Goal: Transaction & Acquisition: Purchase product/service

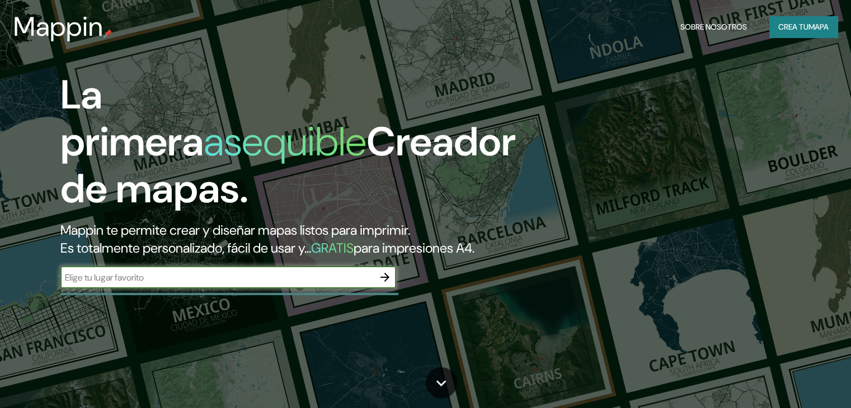
click at [266, 289] on div "​" at bounding box center [228, 277] width 336 height 22
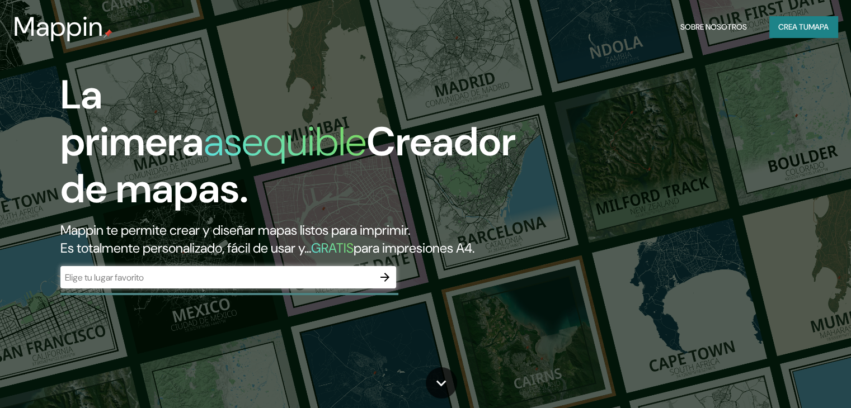
click at [295, 291] on div "​" at bounding box center [228, 278] width 336 height 25
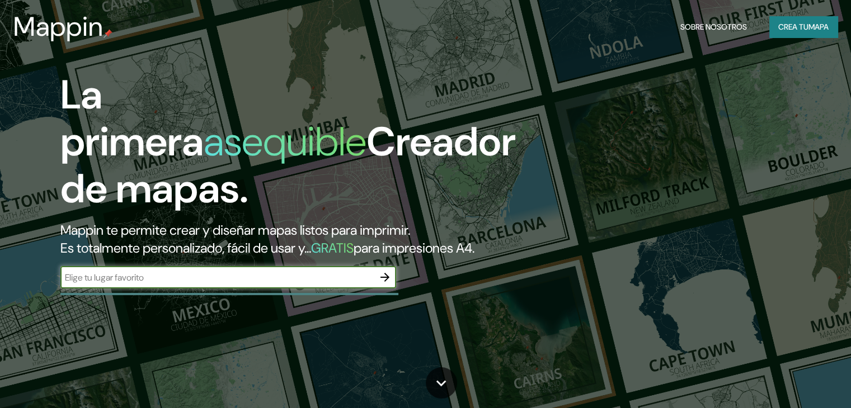
click at [356, 284] on input "text" at bounding box center [216, 277] width 313 height 13
click at [300, 284] on input "text" at bounding box center [216, 277] width 313 height 13
type input "TALCAHUANO"
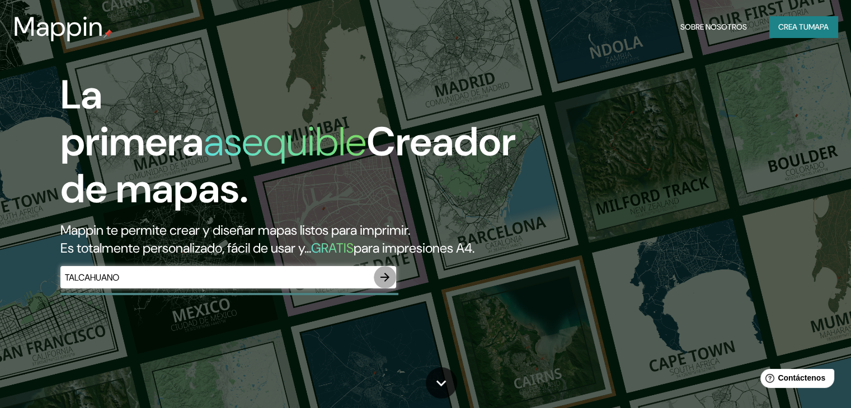
click at [381, 284] on icon "button" at bounding box center [384, 277] width 13 height 13
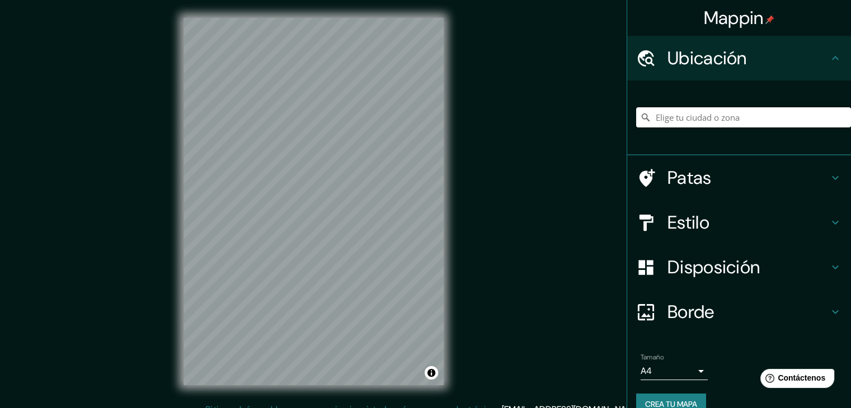
click at [745, 50] on h4 "Ubicación" at bounding box center [747, 58] width 161 height 22
click at [828, 62] on icon at bounding box center [834, 57] width 13 height 13
click at [832, 58] on icon at bounding box center [835, 58] width 7 height 4
click at [726, 132] on div at bounding box center [743, 117] width 215 height 56
click at [741, 114] on input "Elige tu ciudad o zona" at bounding box center [743, 117] width 215 height 20
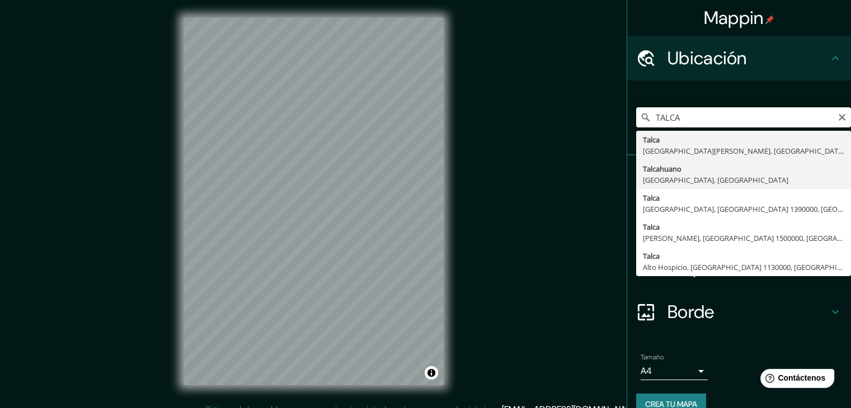
type input "Talcahuano, [GEOGRAPHIC_DATA], [GEOGRAPHIC_DATA]"
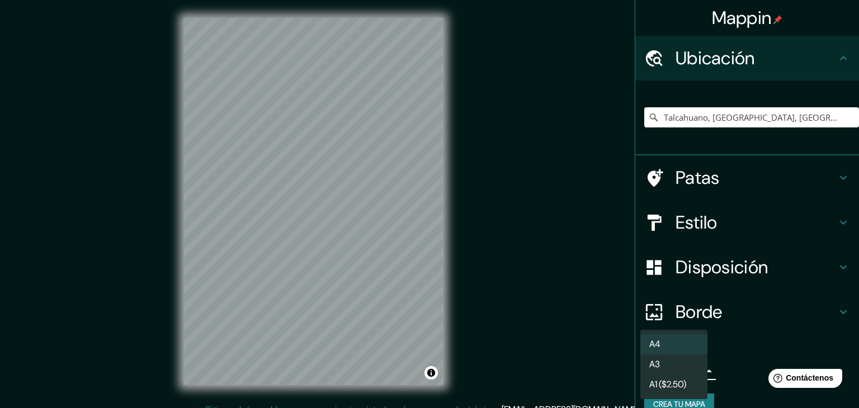
click at [691, 379] on body "Mappin Ubicación Talcahuano, [GEOGRAPHIC_DATA], [GEOGRAPHIC_DATA] Patas Estilo …" at bounding box center [429, 204] width 859 height 408
click at [661, 364] on li "A3" at bounding box center [673, 365] width 67 height 21
type input "a4"
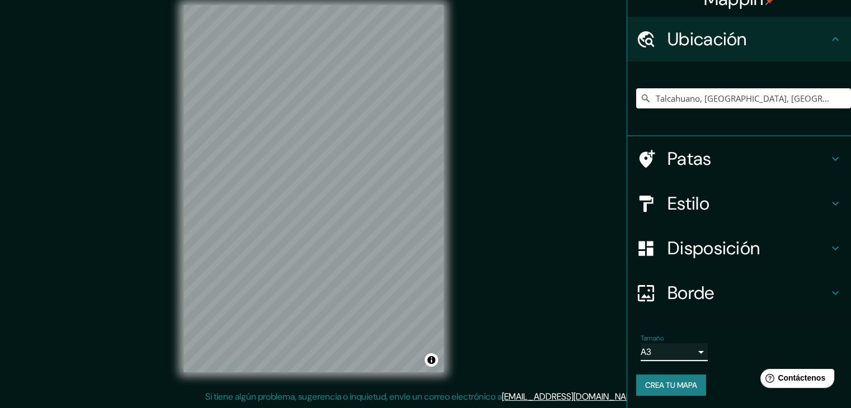
scroll to position [20, 0]
click at [703, 291] on font "Borde" at bounding box center [690, 292] width 47 height 23
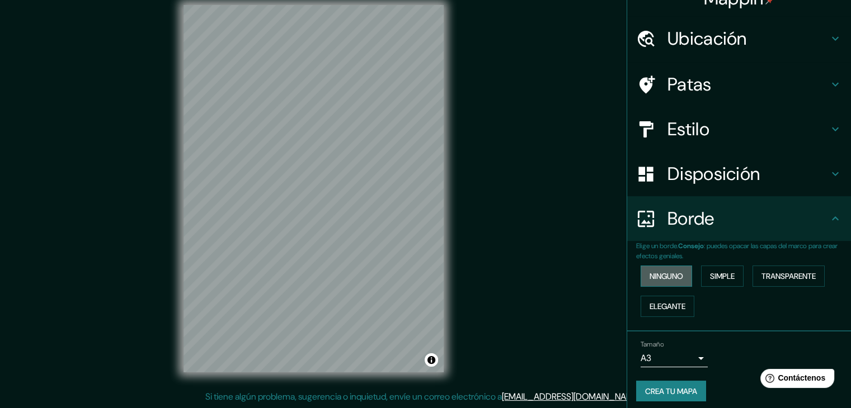
click at [677, 279] on button "Ninguno" at bounding box center [665, 276] width 51 height 21
click at [707, 168] on font "Disposición" at bounding box center [713, 173] width 92 height 23
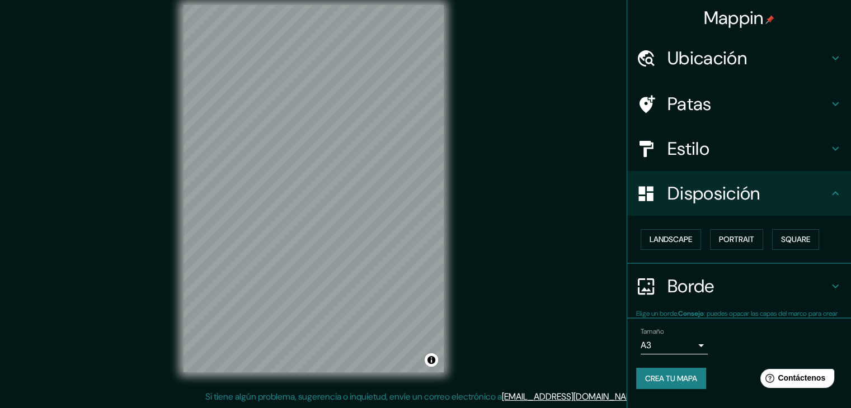
scroll to position [0, 0]
click at [725, 240] on font "Retrato" at bounding box center [720, 240] width 32 height 10
click at [761, 242] on button "Cuadrado" at bounding box center [784, 239] width 59 height 21
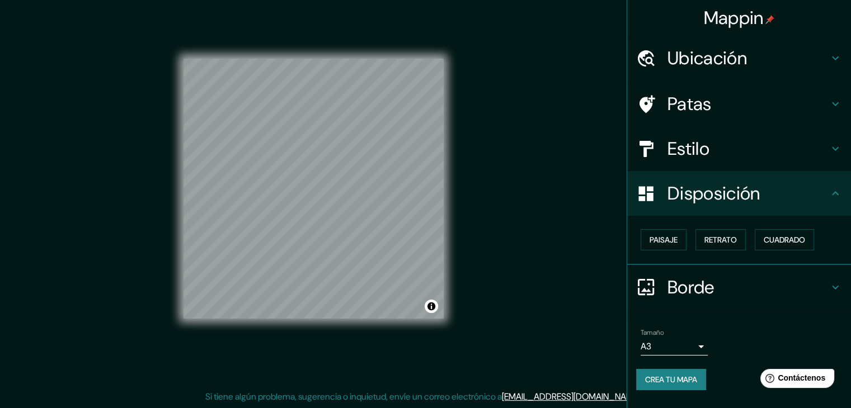
click at [661, 251] on div "Paisaje Retrato Cuadrado" at bounding box center [743, 240] width 215 height 30
click at [672, 242] on font "Paisaje" at bounding box center [663, 240] width 28 height 10
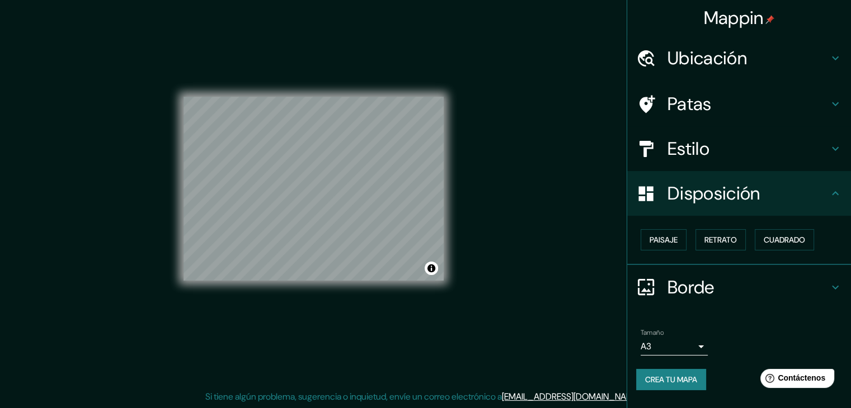
click at [717, 153] on h4 "Estilo" at bounding box center [747, 149] width 161 height 22
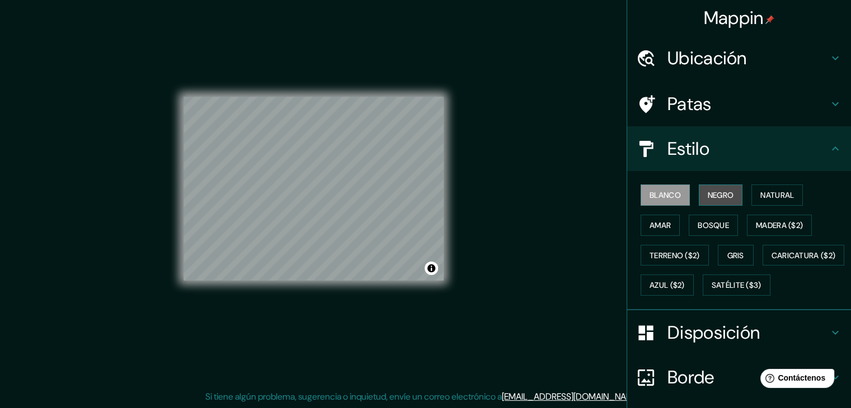
click at [723, 199] on font "Negro" at bounding box center [721, 195] width 26 height 10
click at [660, 232] on button "Amar" at bounding box center [659, 225] width 39 height 21
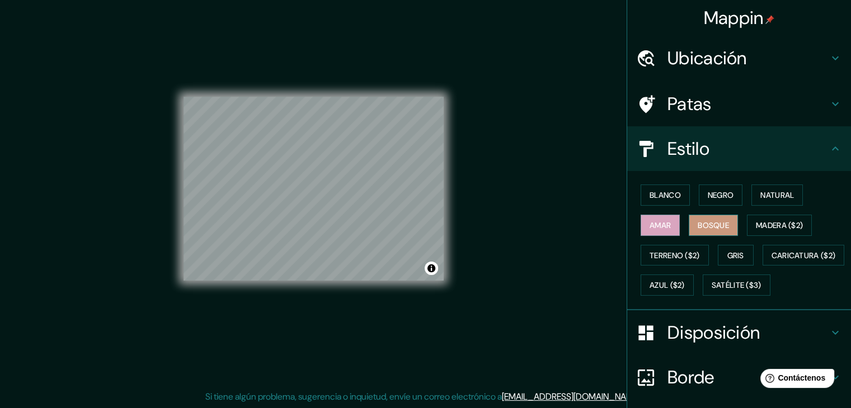
click at [702, 228] on font "Bosque" at bounding box center [713, 225] width 31 height 10
click at [733, 248] on font "Gris" at bounding box center [735, 255] width 17 height 15
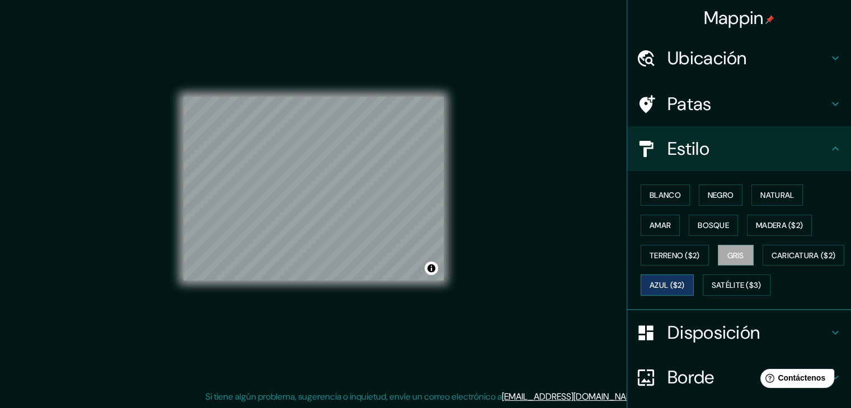
click at [685, 291] on font "Azul ($2)" at bounding box center [666, 285] width 35 height 15
click at [729, 262] on button "Gris" at bounding box center [736, 255] width 36 height 21
click at [334, 290] on div "© Mapbox © OpenStreetMap Improve this map" at bounding box center [313, 189] width 260 height 368
click at [346, 89] on div "© Mapbox © OpenStreetMap Improve this map" at bounding box center [313, 189] width 260 height 368
click at [808, 56] on h4 "Ubicación" at bounding box center [747, 58] width 161 height 22
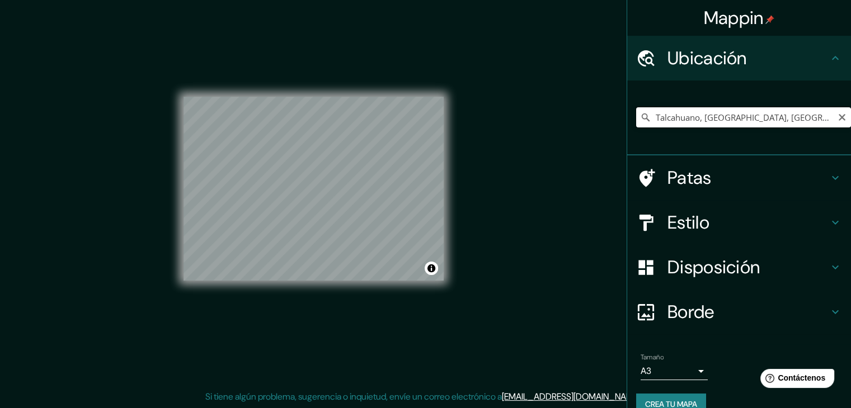
click at [791, 116] on input "Talcahuano, [GEOGRAPHIC_DATA], [GEOGRAPHIC_DATA]" at bounding box center [743, 117] width 215 height 20
click at [714, 194] on div "Patas" at bounding box center [739, 178] width 224 height 45
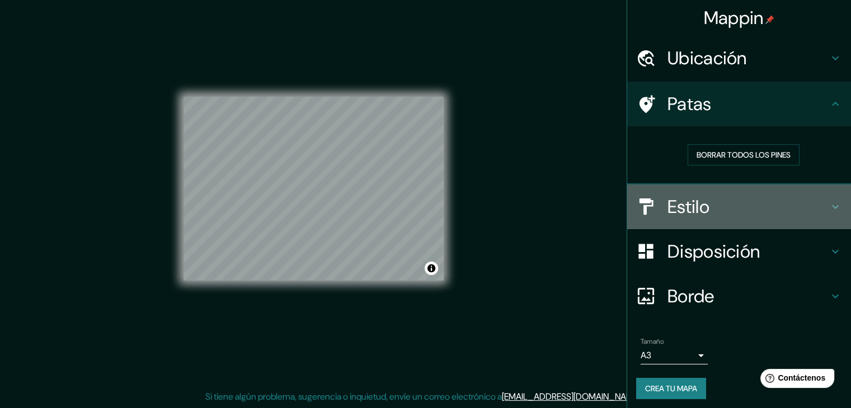
click at [705, 207] on h4 "Estilo" at bounding box center [747, 207] width 161 height 22
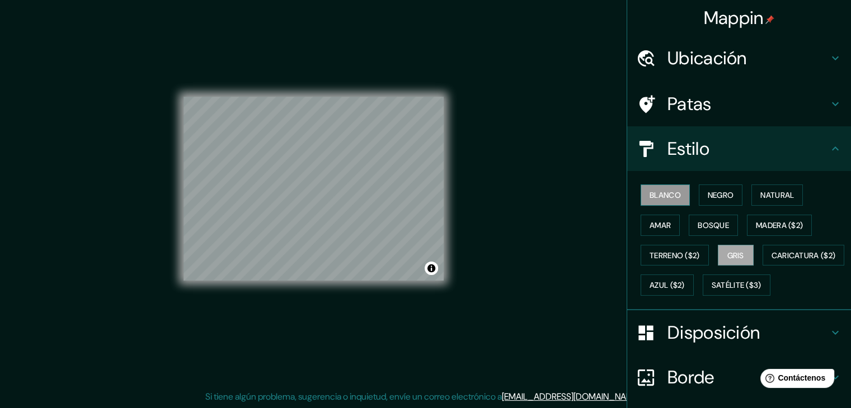
click at [654, 194] on font "Blanco" at bounding box center [664, 195] width 31 height 10
click at [708, 196] on font "Negro" at bounding box center [721, 195] width 26 height 10
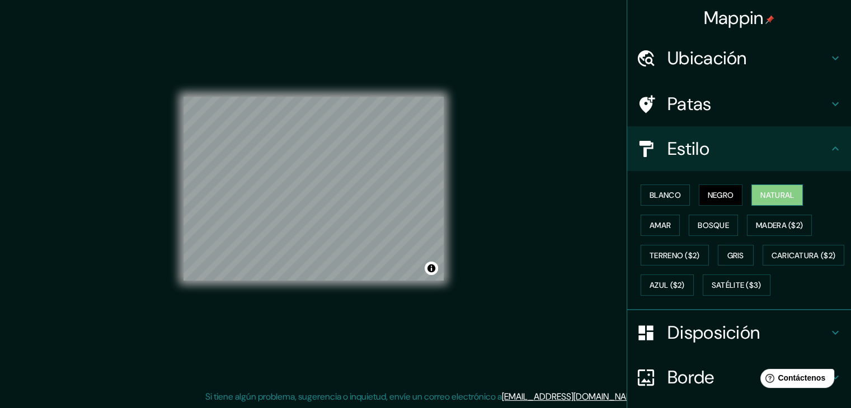
click at [760, 191] on font "Natural" at bounding box center [777, 195] width 34 height 10
click at [778, 220] on font "Madera ($2)" at bounding box center [779, 225] width 47 height 10
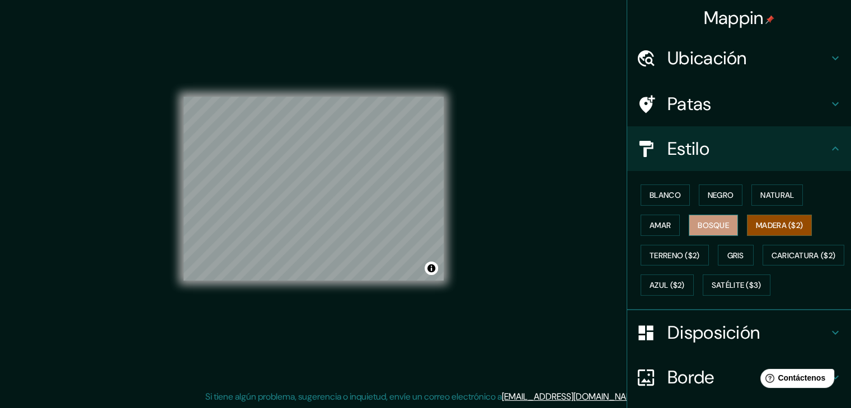
click at [709, 229] on font "Bosque" at bounding box center [713, 225] width 31 height 10
click at [656, 224] on font "Amar" at bounding box center [659, 225] width 21 height 10
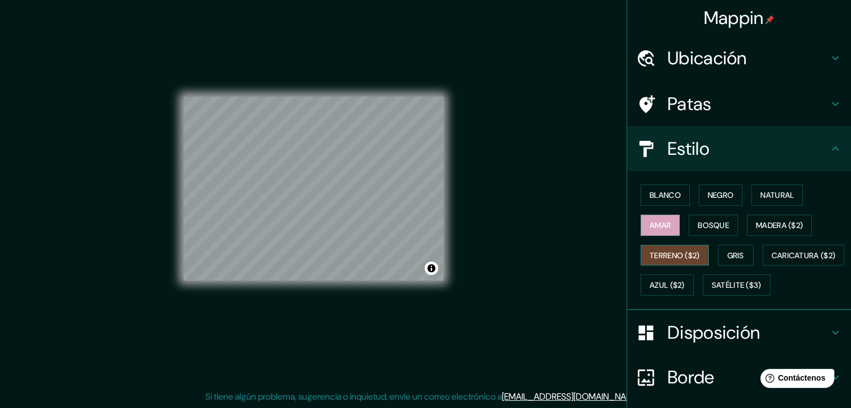
click at [640, 249] on button "Terreno ($2)" at bounding box center [674, 255] width 68 height 21
click at [771, 261] on font "Caricatura ($2)" at bounding box center [803, 256] width 64 height 10
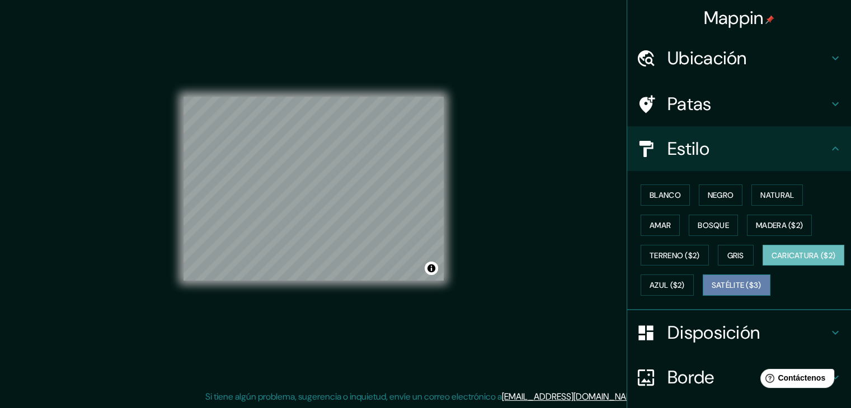
click at [712, 291] on font "Satélite ($3)" at bounding box center [737, 286] width 50 height 10
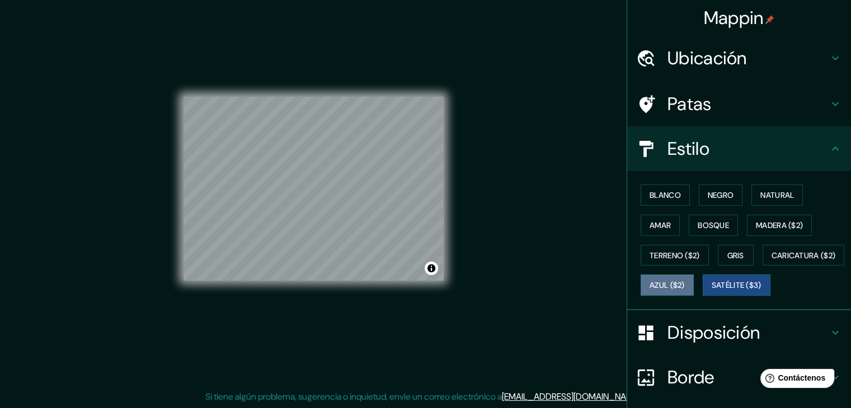
click at [685, 285] on font "Azul ($2)" at bounding box center [666, 286] width 35 height 10
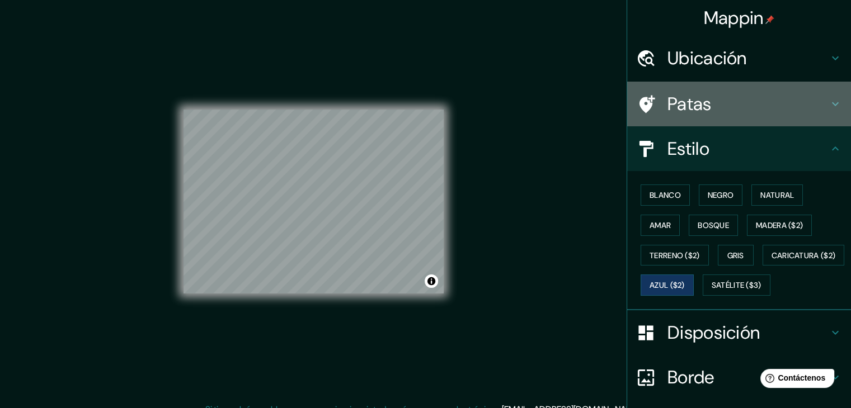
click at [785, 108] on h4 "Patas" at bounding box center [747, 104] width 161 height 22
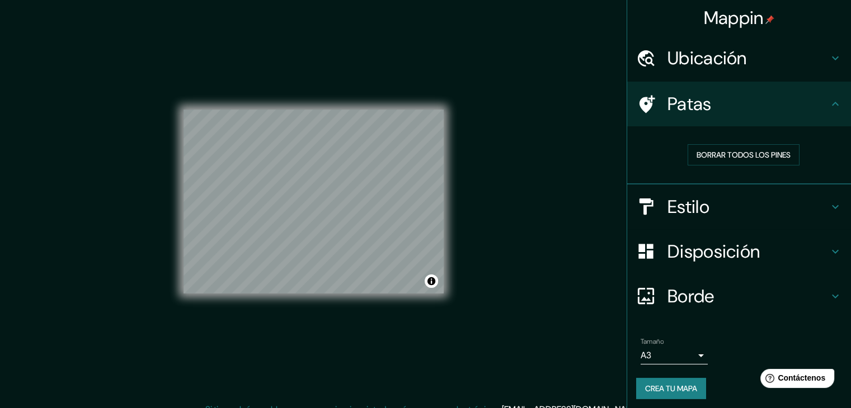
click at [674, 55] on font "Ubicación" at bounding box center [706, 57] width 79 height 23
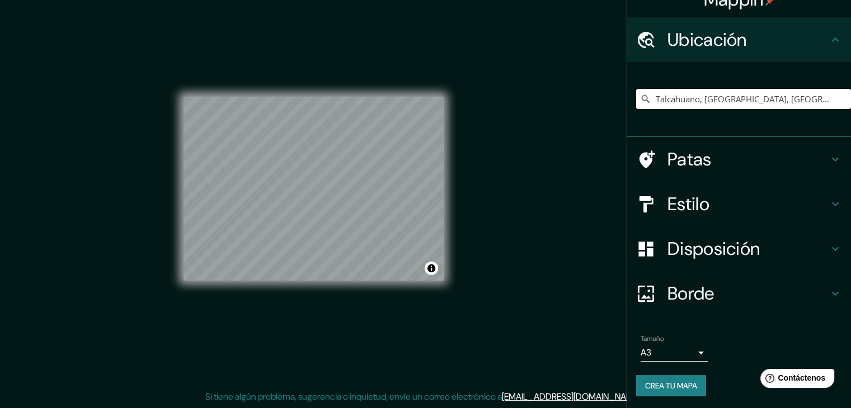
scroll to position [20, 0]
